Goal: Transaction & Acquisition: Purchase product/service

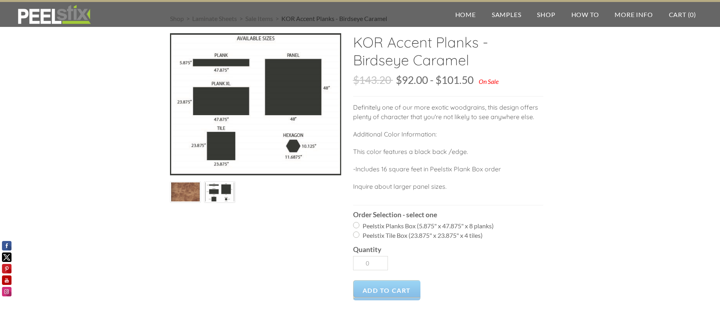
scroll to position [40, 0]
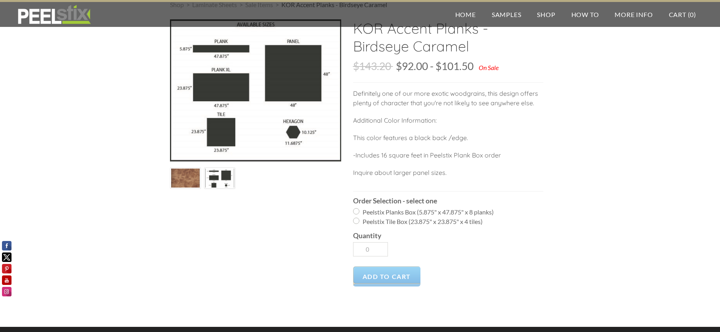
click at [353, 211] on label "Peelstix Planks Box (5.875" x 47.875" x 8 planks)" at bounding box center [448, 213] width 190 height 10
click at [353, 211] on input "Peelstix Planks Box (5.875" x 47.875" x 8 planks)" at bounding box center [356, 211] width 6 height 6
radio input "true"
type input "1"
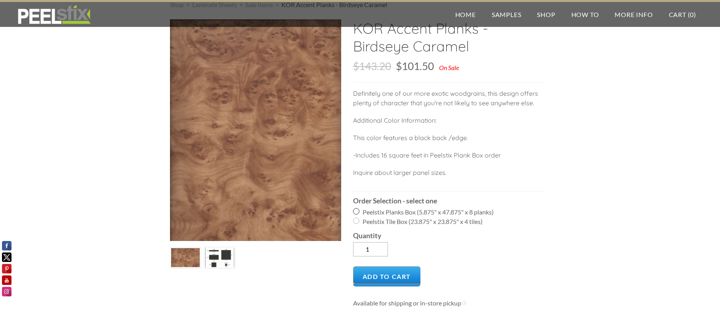
click at [356, 212] on input "Peelstix Planks Box (5.875" x 47.875" x 8 planks)" at bounding box center [356, 211] width 6 height 6
click at [355, 222] on input "Peelstix Tile Box (23.875" x 23.875" x 4 tiles)" at bounding box center [356, 221] width 6 height 6
radio input "true"
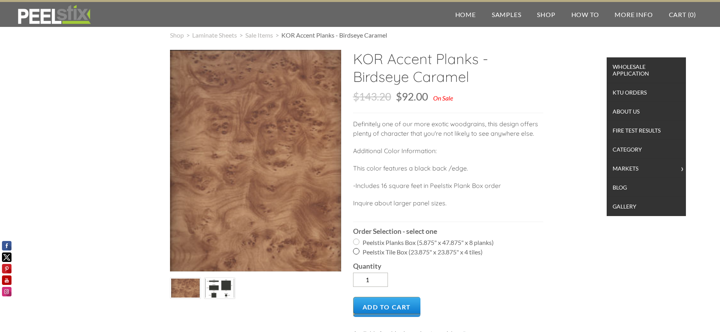
scroll to position [0, 0]
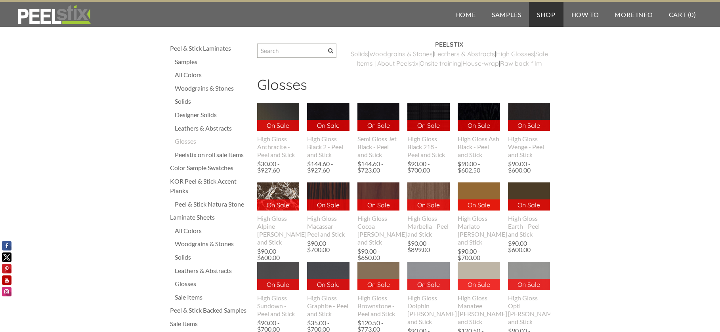
click at [182, 186] on div "KOR Peel & Stick Accent Planks" at bounding box center [209, 186] width 79 height 19
click at [182, 183] on div "KOR Peel & Stick Accent Planks" at bounding box center [209, 186] width 79 height 19
